Goal: Task Accomplishment & Management: Complete application form

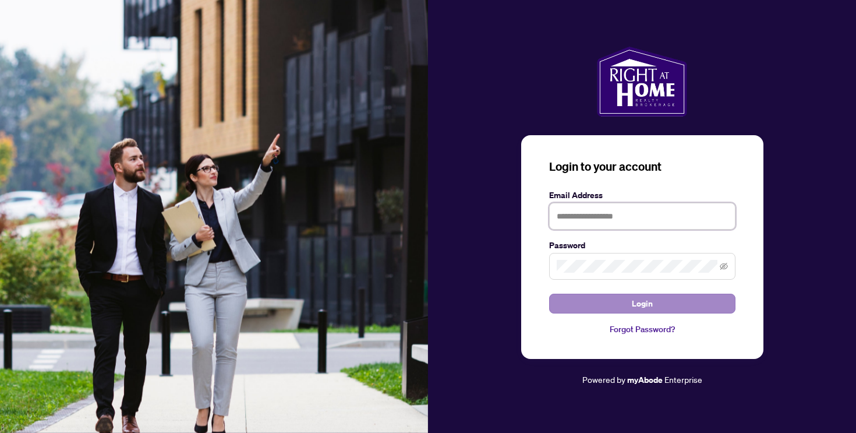
type input "**********"
click at [650, 306] on span "Login" at bounding box center [642, 303] width 21 height 19
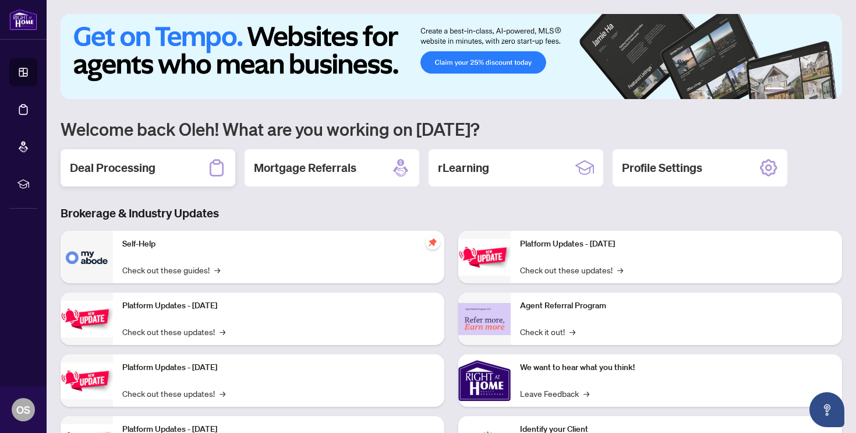
click at [124, 150] on div "Deal Processing" at bounding box center [148, 167] width 175 height 37
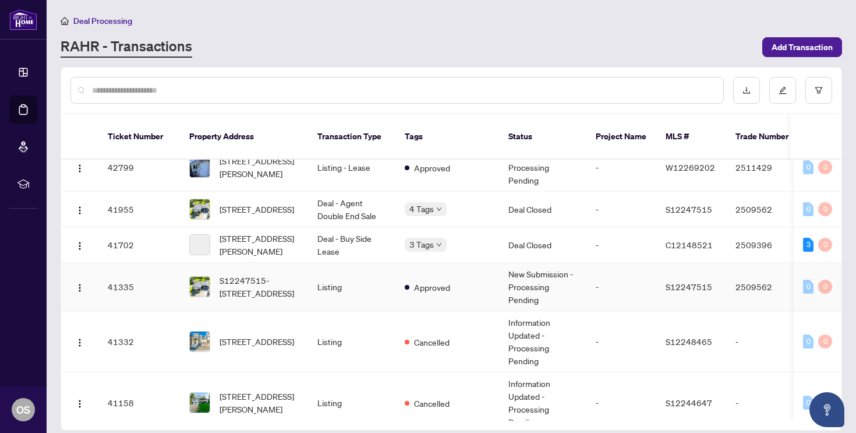
scroll to position [1512, 0]
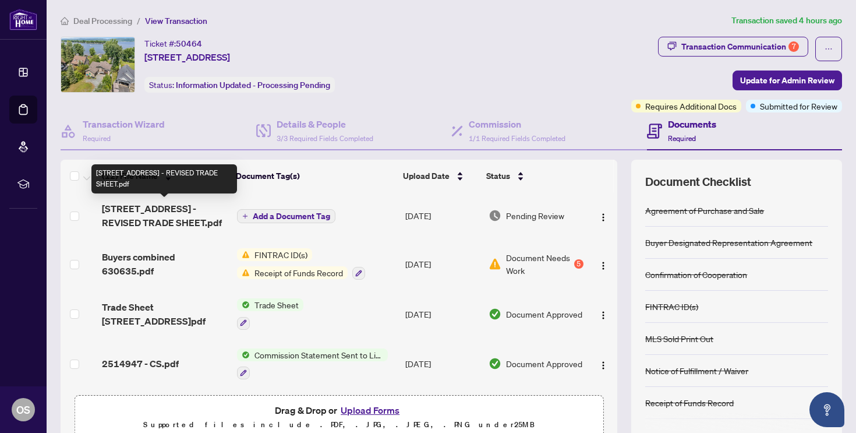
click at [179, 213] on span "2474 Bay Rd - REVISED TRADE SHEET.pdf" at bounding box center [164, 215] width 125 height 28
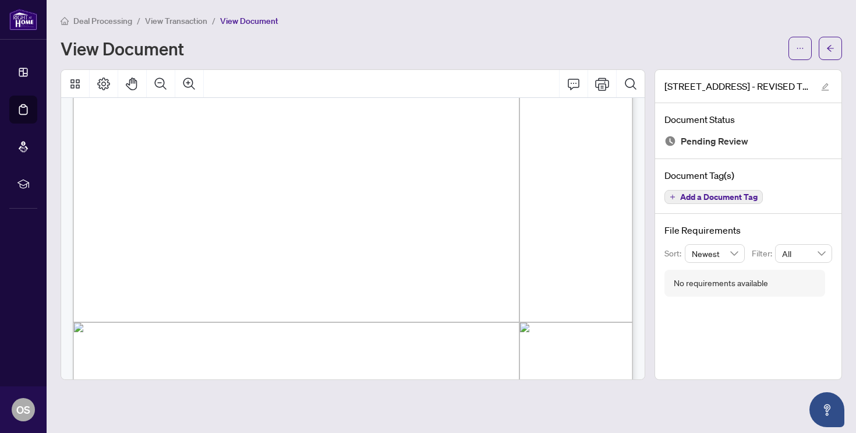
scroll to position [467, 0]
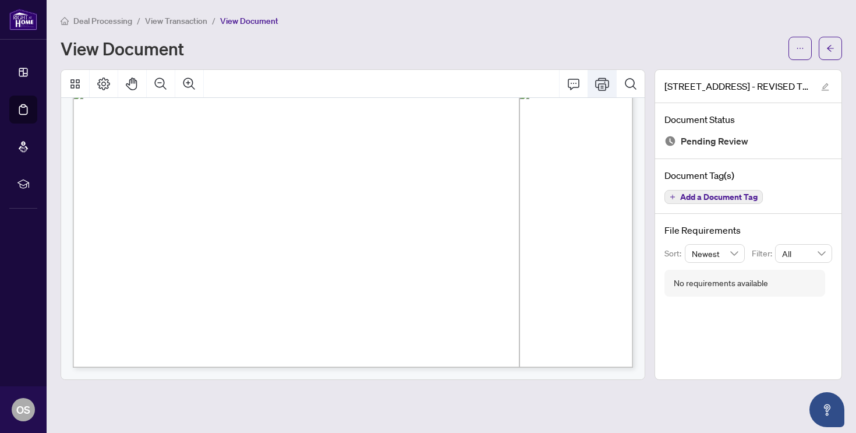
click at [588, 80] on button "Print" at bounding box center [602, 84] width 28 height 28
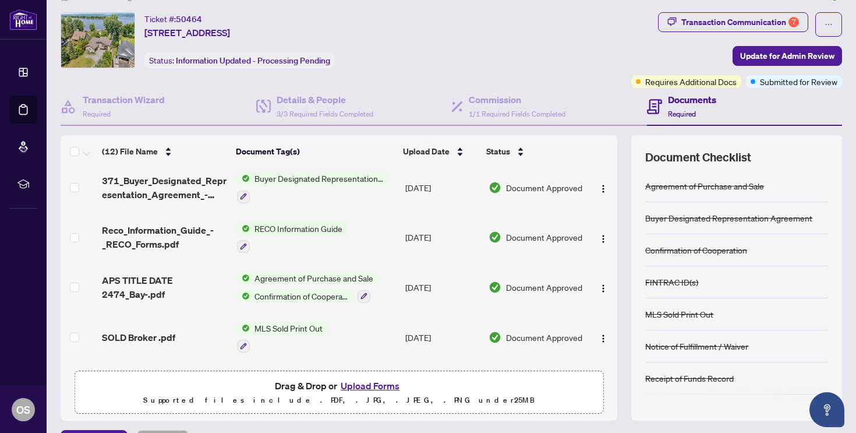
scroll to position [381, 0]
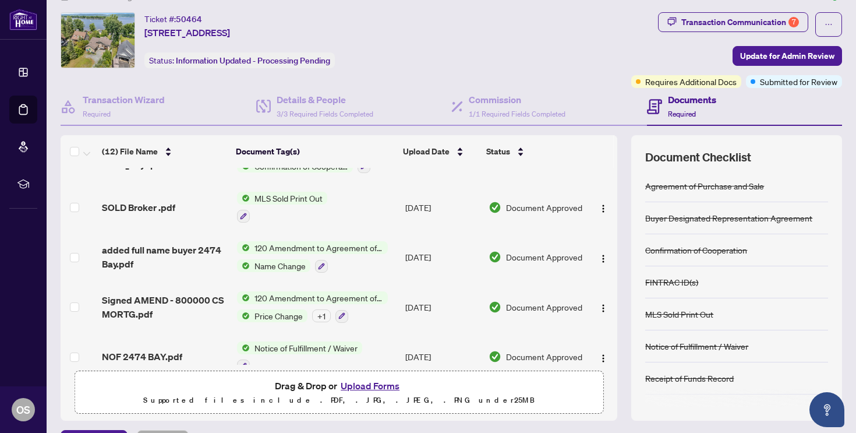
click at [384, 384] on button "Upload Forms" at bounding box center [370, 385] width 66 height 15
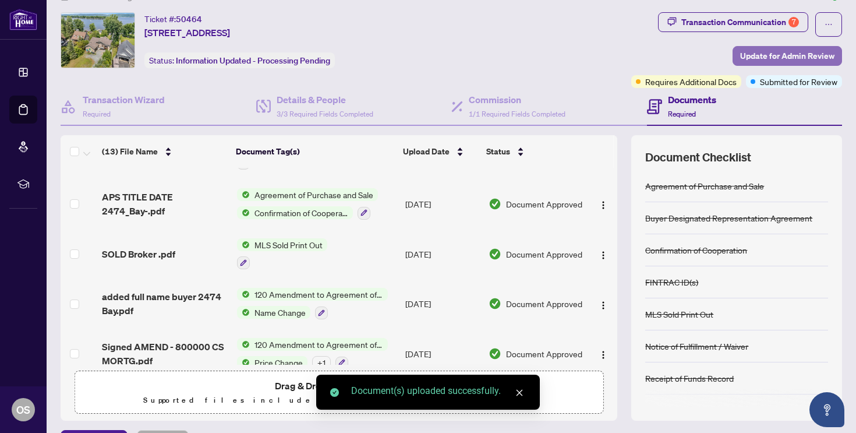
click at [773, 49] on span "Update for Admin Review" at bounding box center [787, 56] width 94 height 19
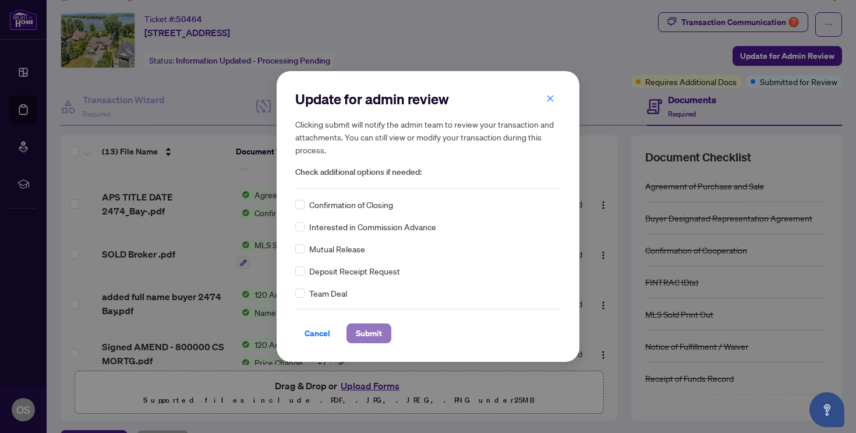
click at [380, 325] on span "Submit" at bounding box center [369, 333] width 26 height 19
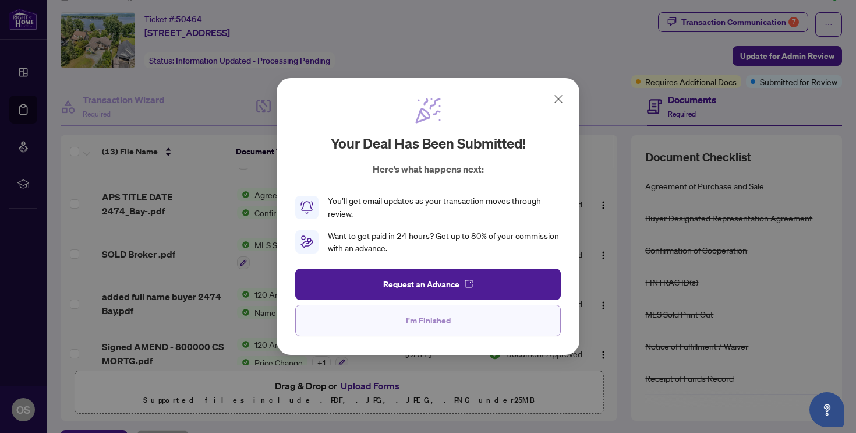
click at [421, 316] on span "I'm Finished" at bounding box center [428, 320] width 45 height 19
